Goal: Navigation & Orientation: Find specific page/section

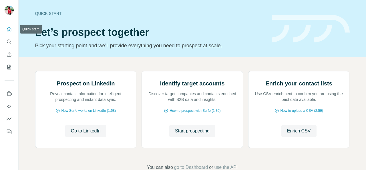
click at [7, 28] on icon "Quick start" at bounding box center [9, 29] width 4 height 4
click at [6, 29] on button "Quick start" at bounding box center [9, 29] width 9 height 10
click at [54, 15] on div "Quick start" at bounding box center [150, 14] width 230 height 6
click at [12, 38] on button "Search" at bounding box center [9, 42] width 9 height 10
click at [10, 30] on icon "Quick start" at bounding box center [9, 29] width 4 height 4
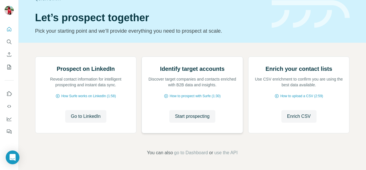
scroll to position [71, 0]
click at [188, 112] on button "Start prospecting" at bounding box center [192, 116] width 46 height 13
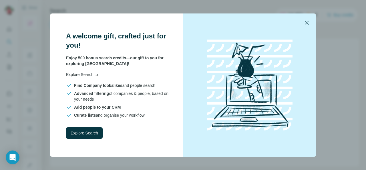
click at [308, 24] on icon "button" at bounding box center [306, 22] width 7 height 7
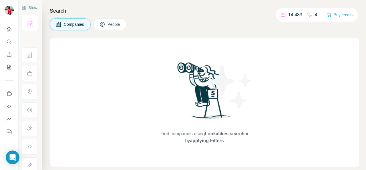
click at [255, 27] on div "Companies People" at bounding box center [204, 24] width 309 height 12
click at [7, 24] on div at bounding box center [9, 79] width 18 height 116
click at [7, 29] on icon "Quick start" at bounding box center [9, 29] width 6 height 6
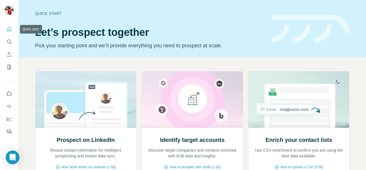
click at [15, 29] on div at bounding box center [9, 79] width 18 height 116
click at [10, 43] on icon "Search" at bounding box center [9, 42] width 6 height 6
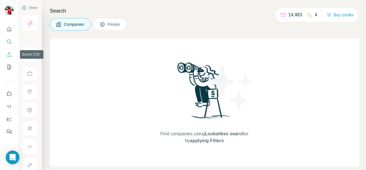
click at [9, 55] on icon "Enrich CSV" at bounding box center [9, 54] width 6 height 6
click at [6, 79] on div at bounding box center [9, 79] width 18 height 116
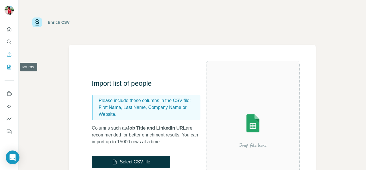
click at [7, 69] on icon "My lists" at bounding box center [9, 67] width 6 height 6
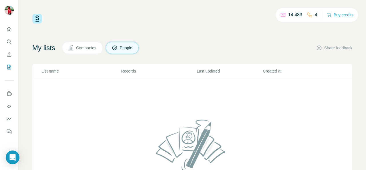
scroll to position [29, 0]
